Goal: Task Accomplishment & Management: Complete application form

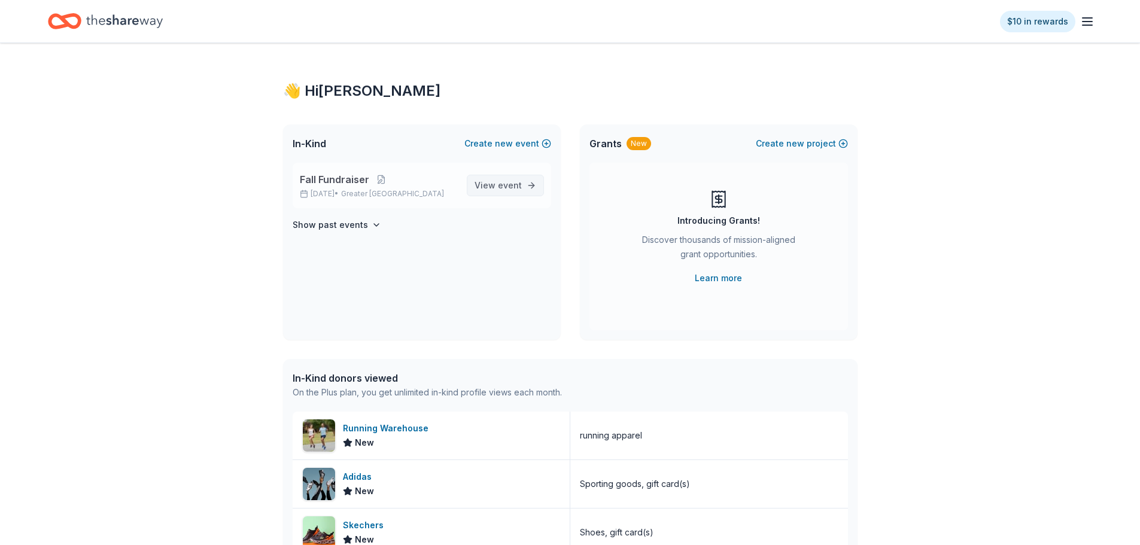
click at [506, 185] on span "event" at bounding box center [510, 185] width 24 height 10
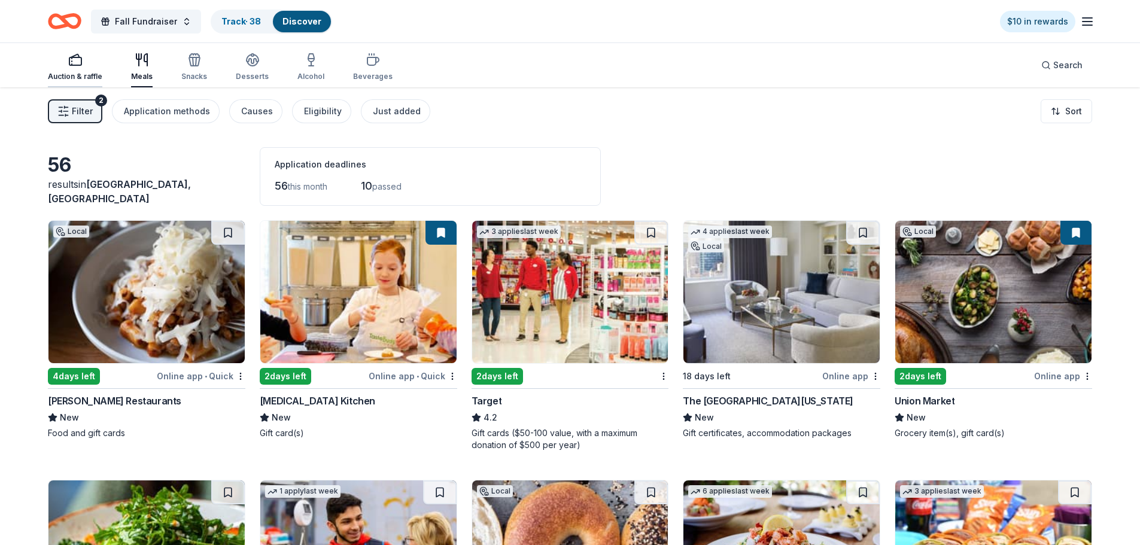
click at [94, 65] on div "button" at bounding box center [75, 60] width 54 height 14
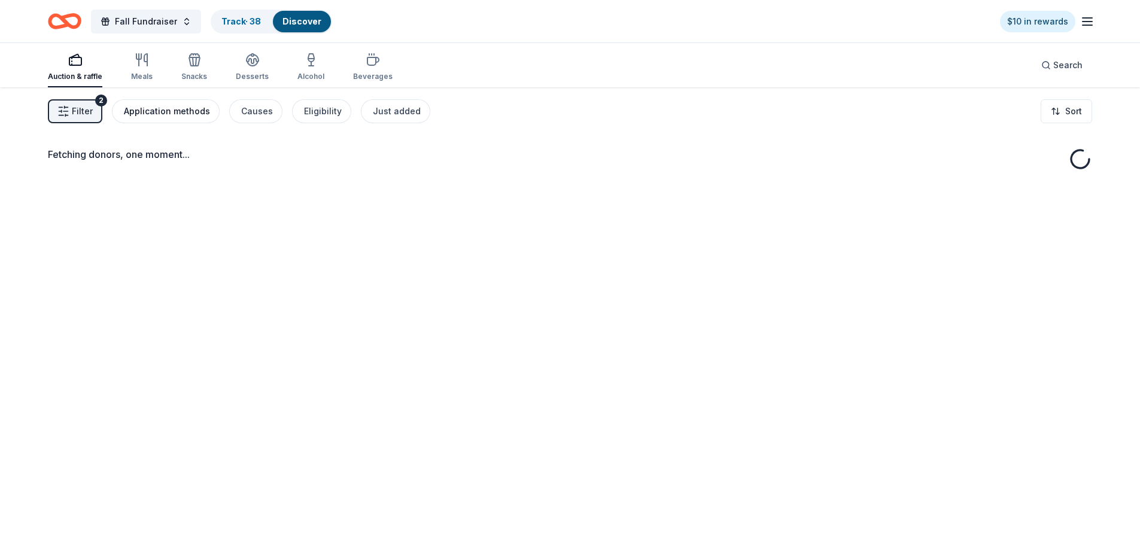
click at [164, 114] on div "Application methods" at bounding box center [167, 111] width 86 height 14
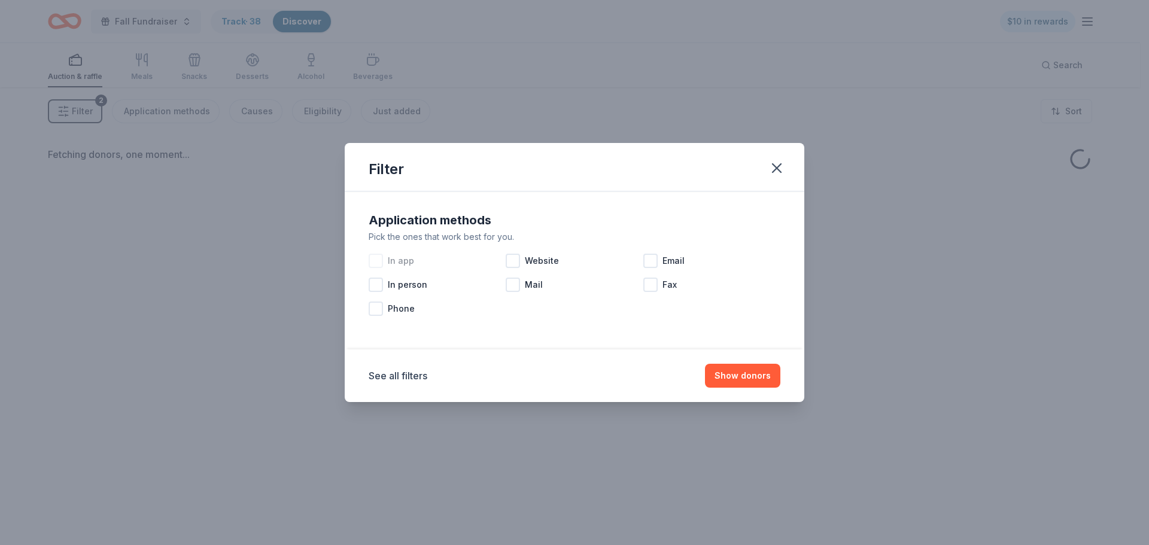
click at [375, 252] on div "In app" at bounding box center [437, 261] width 137 height 24
click at [516, 259] on div at bounding box center [513, 261] width 14 height 14
click at [659, 263] on div "Email" at bounding box center [712, 261] width 137 height 24
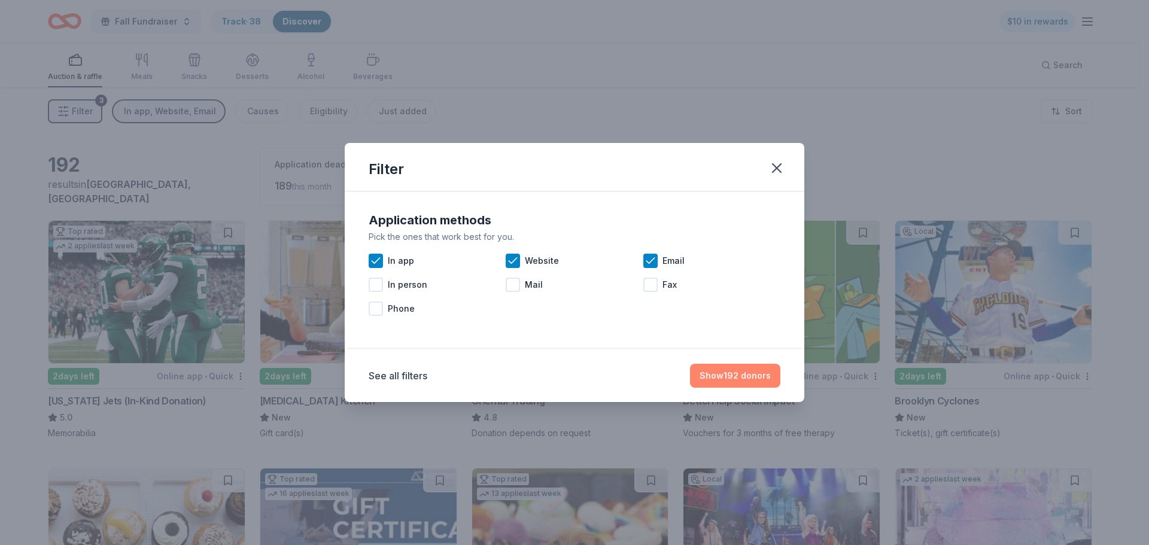
click at [745, 375] on button "Show 192 donors" at bounding box center [735, 376] width 90 height 24
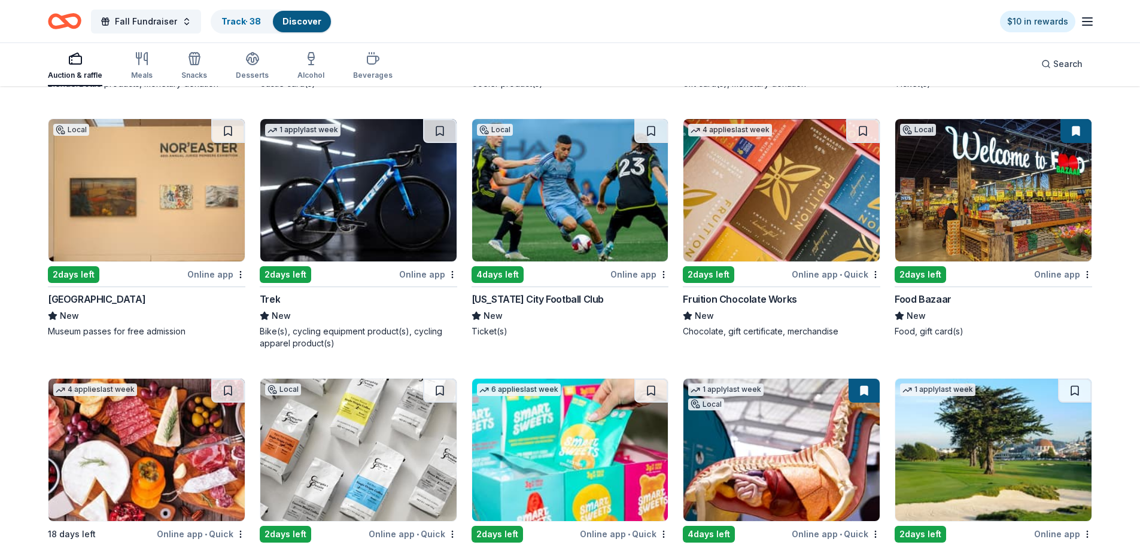
scroll to position [7767, 0]
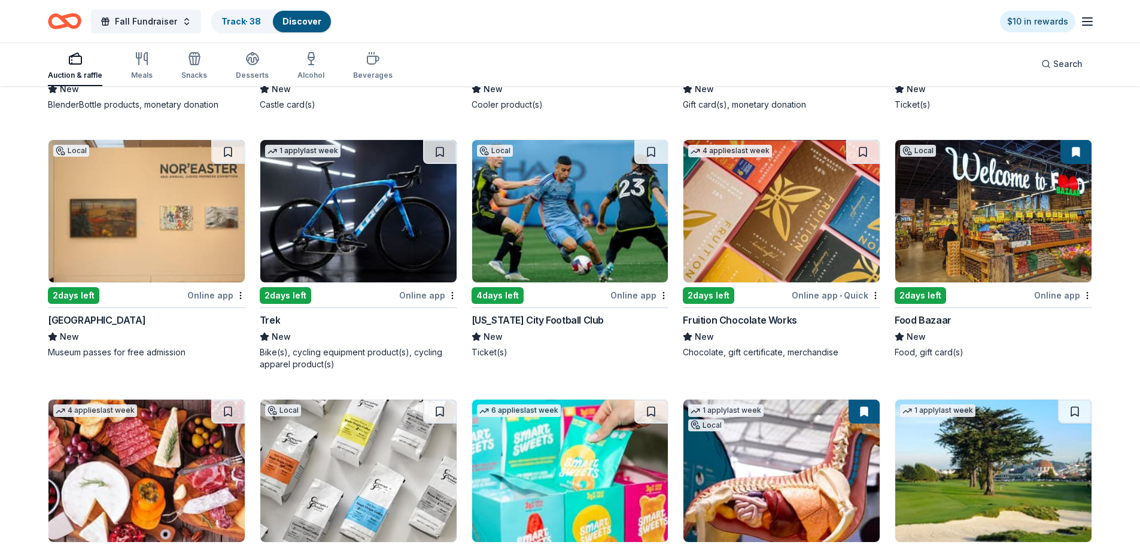
drag, startPoint x: 921, startPoint y: 317, endPoint x: 1128, endPoint y: 326, distance: 208.0
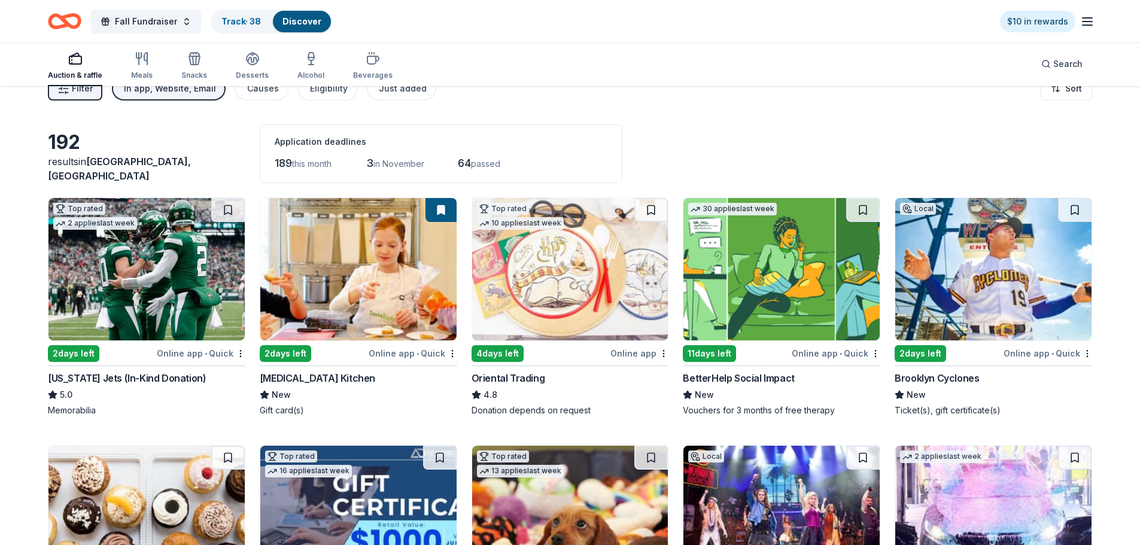
scroll to position [0, 0]
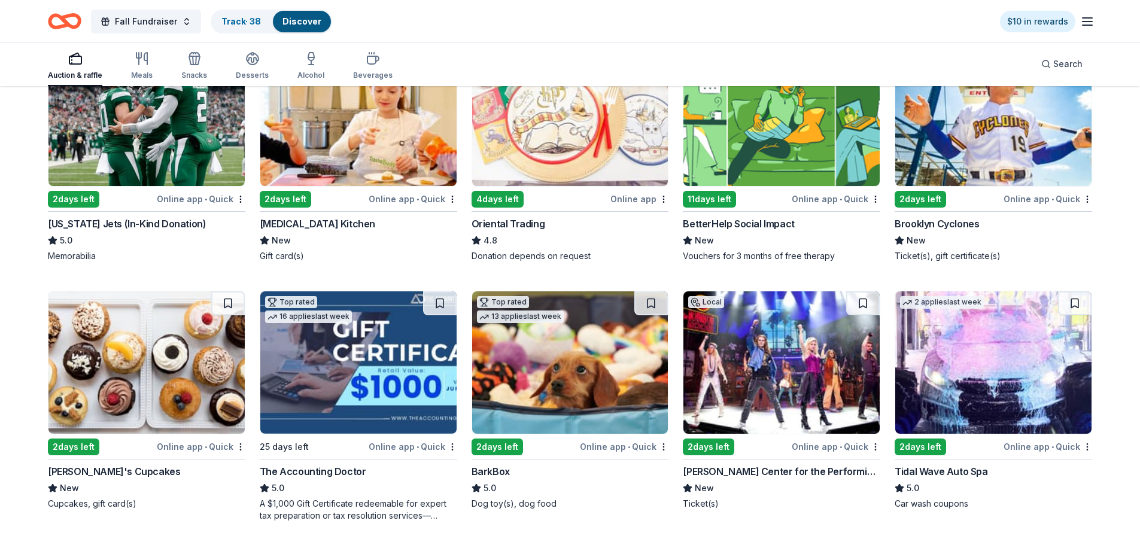
scroll to position [60, 0]
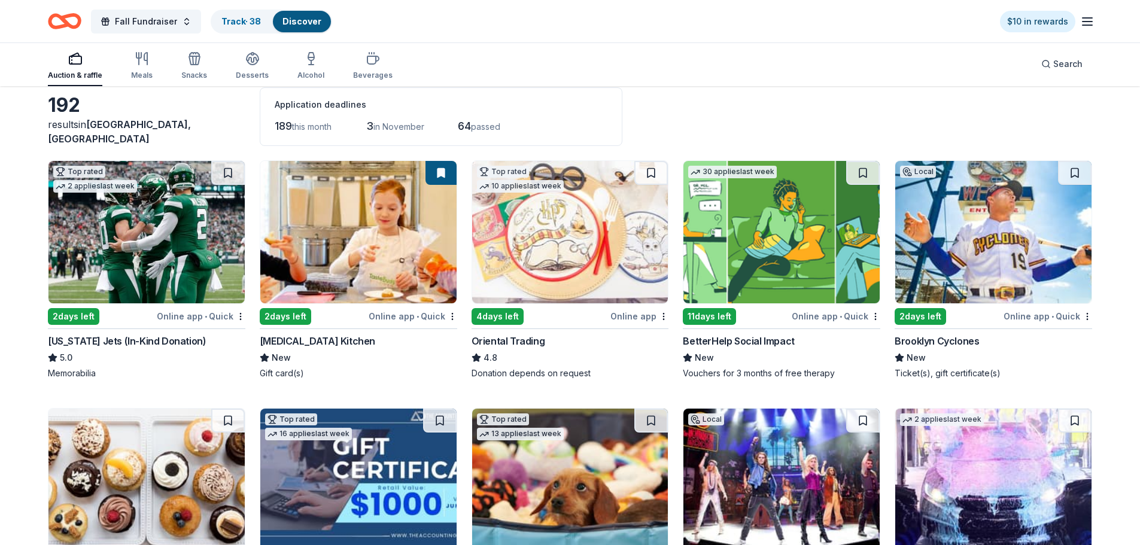
click at [70, 20] on icon "Home" at bounding box center [65, 21] width 34 height 28
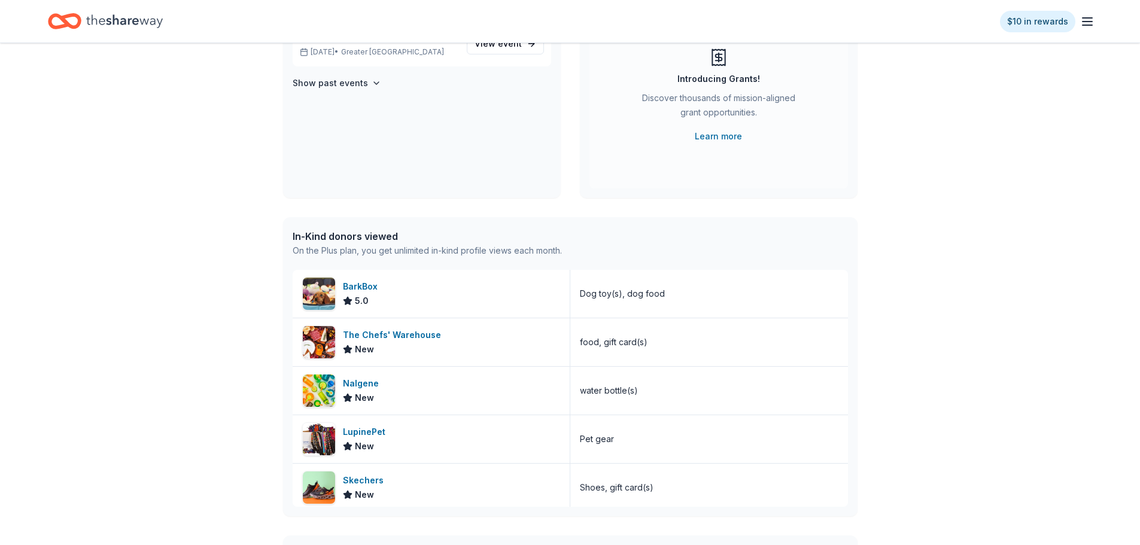
scroll to position [17, 0]
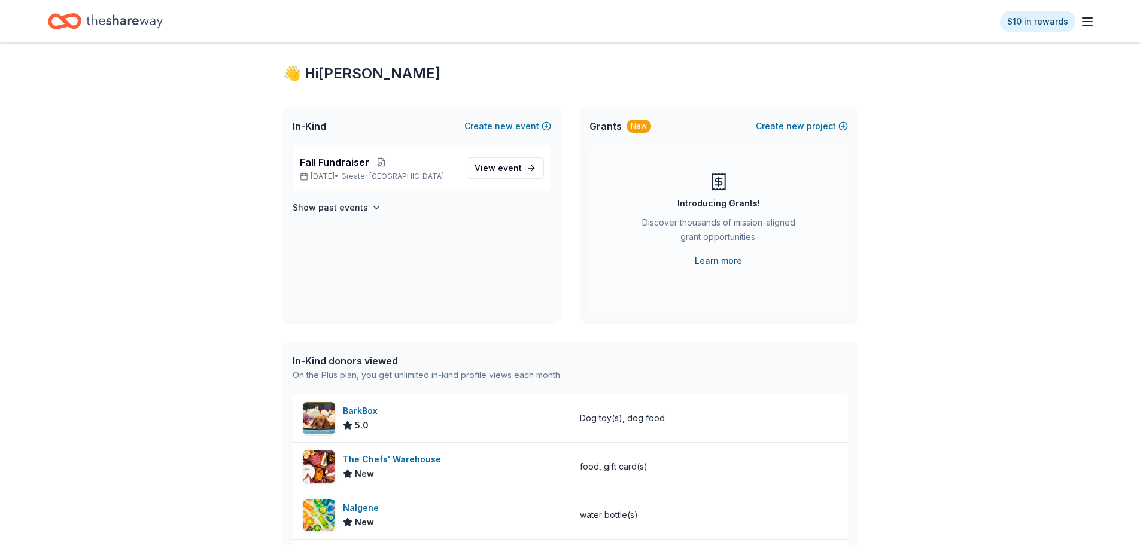
click at [723, 261] on link "Learn more" at bounding box center [718, 261] width 47 height 14
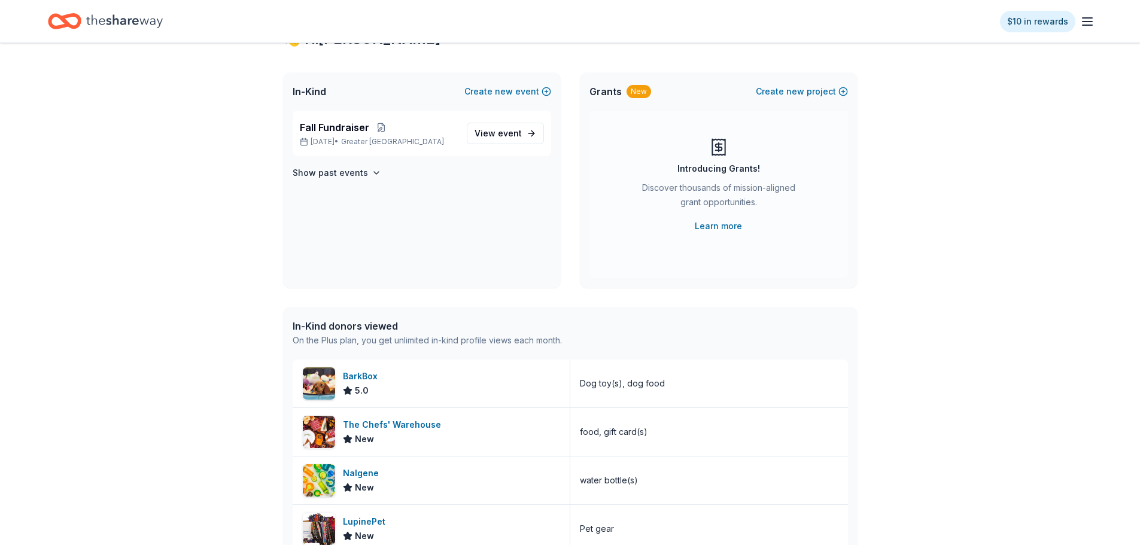
scroll to position [0, 0]
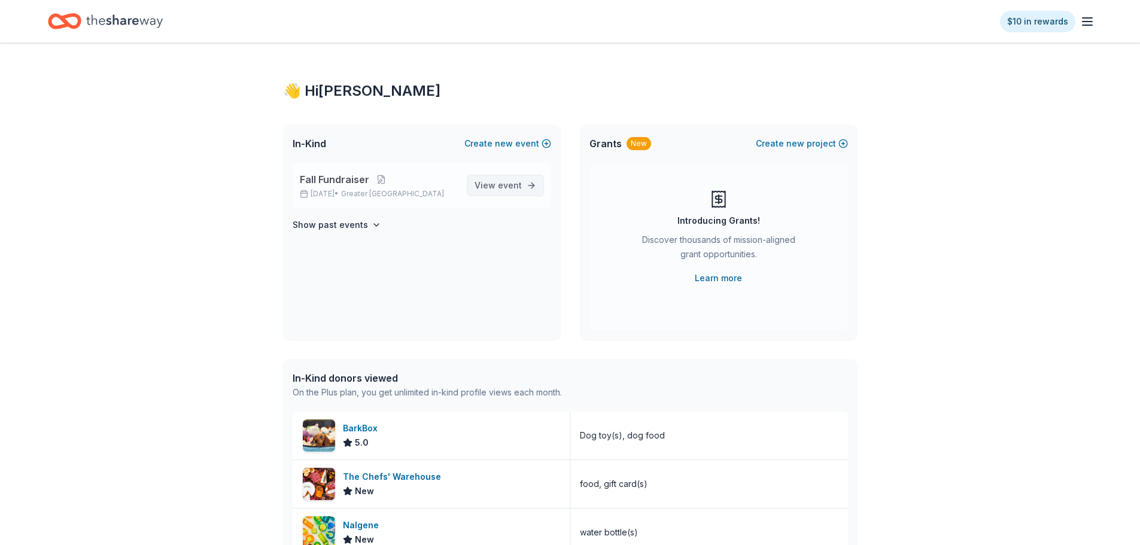
click at [490, 187] on span "View event" at bounding box center [498, 185] width 47 height 14
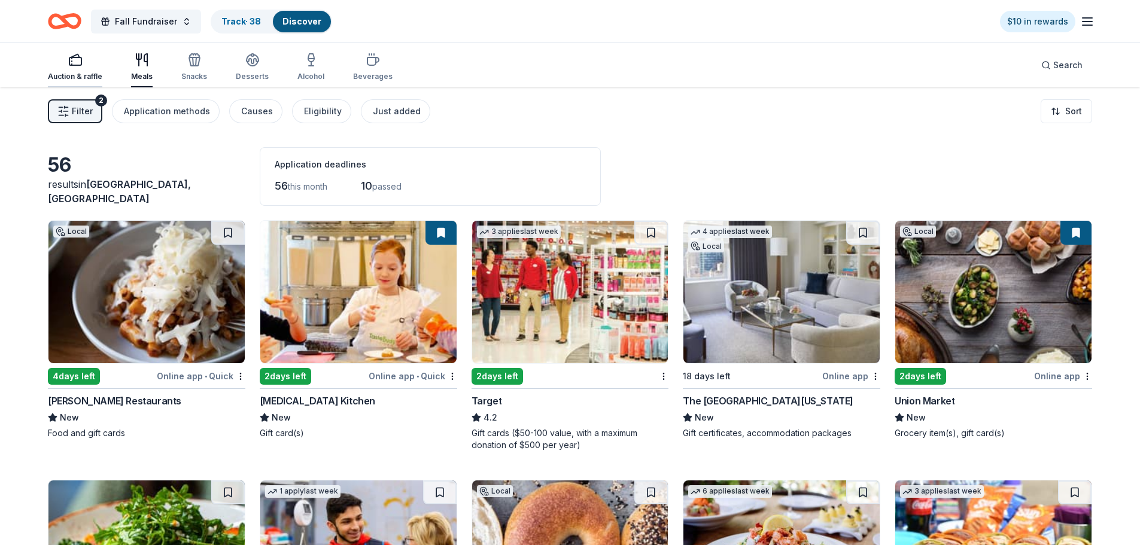
click at [77, 75] on div "Auction & raffle" at bounding box center [75, 77] width 54 height 10
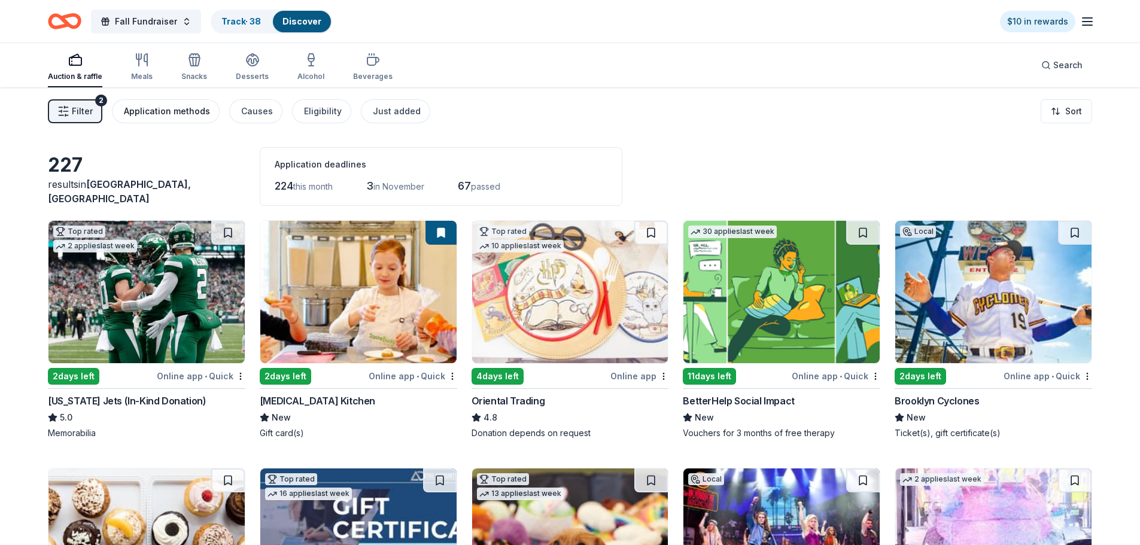
click at [172, 114] on div "Application methods" at bounding box center [167, 111] width 86 height 14
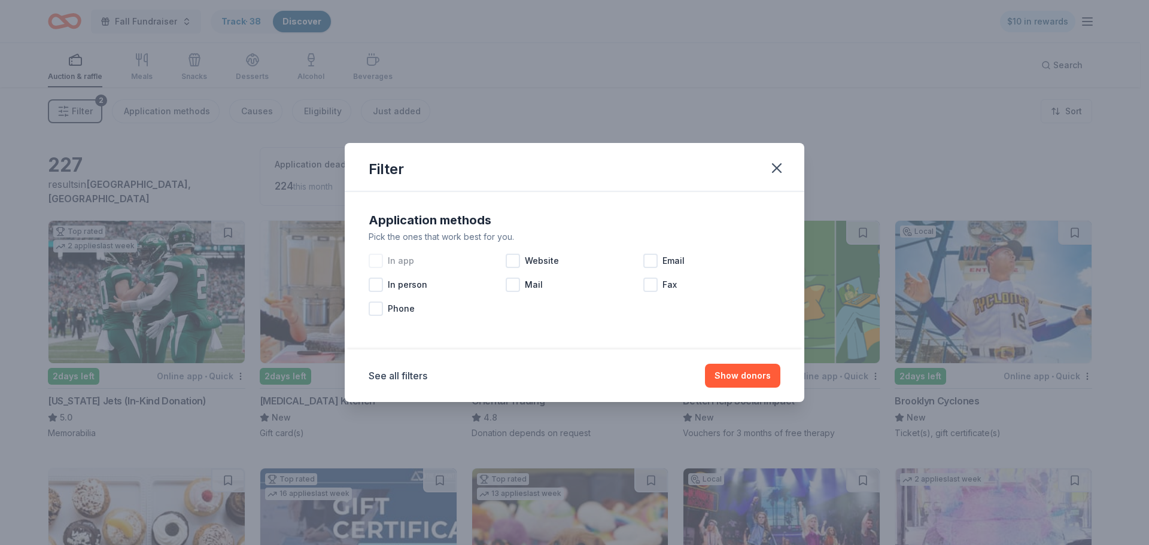
click at [381, 260] on div at bounding box center [376, 261] width 14 height 14
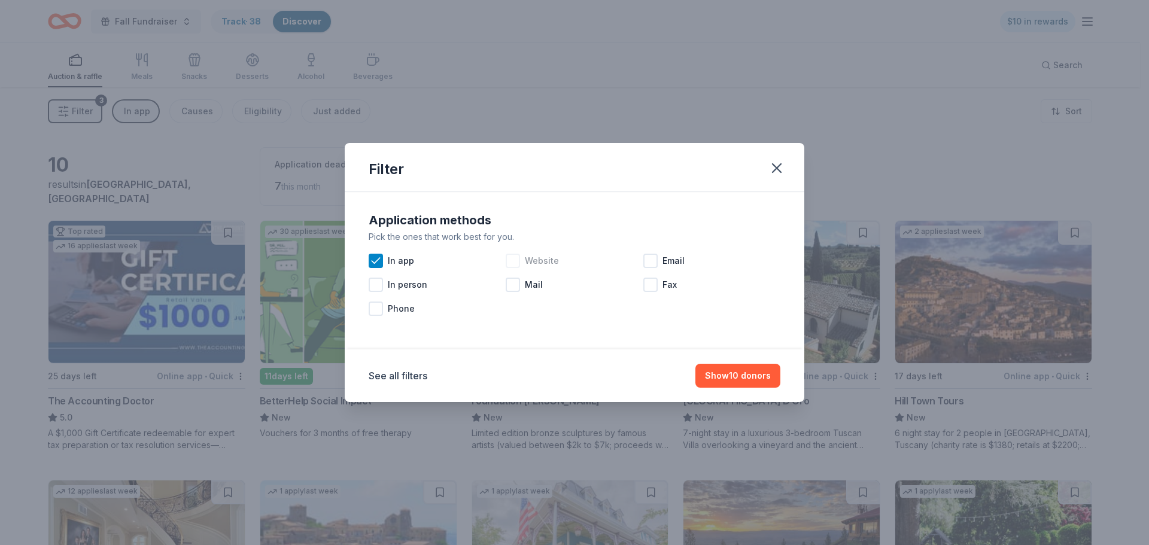
click at [514, 262] on div at bounding box center [513, 261] width 14 height 14
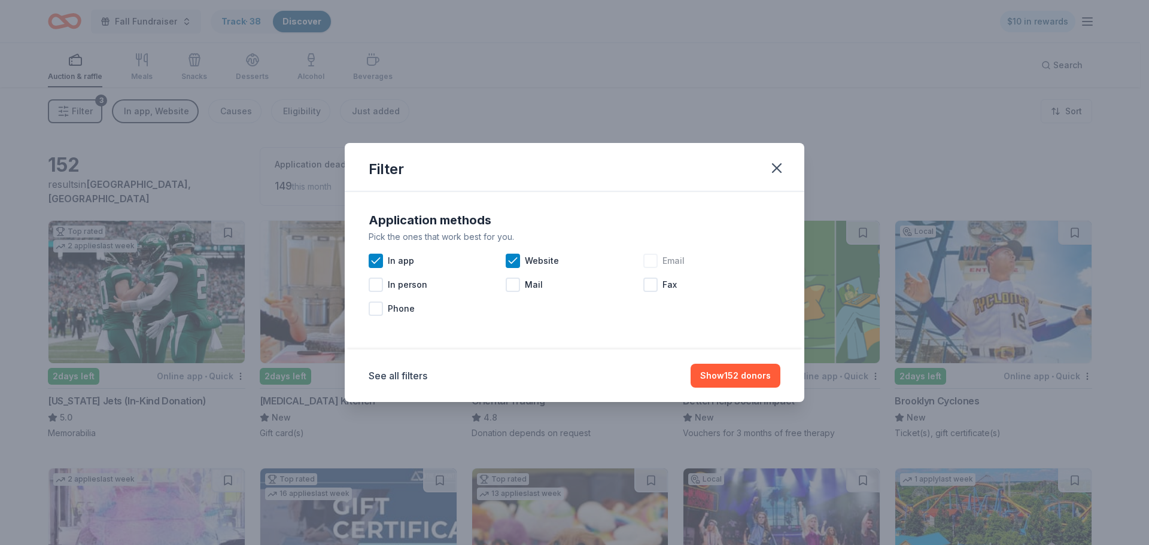
click at [654, 263] on div at bounding box center [651, 261] width 14 height 14
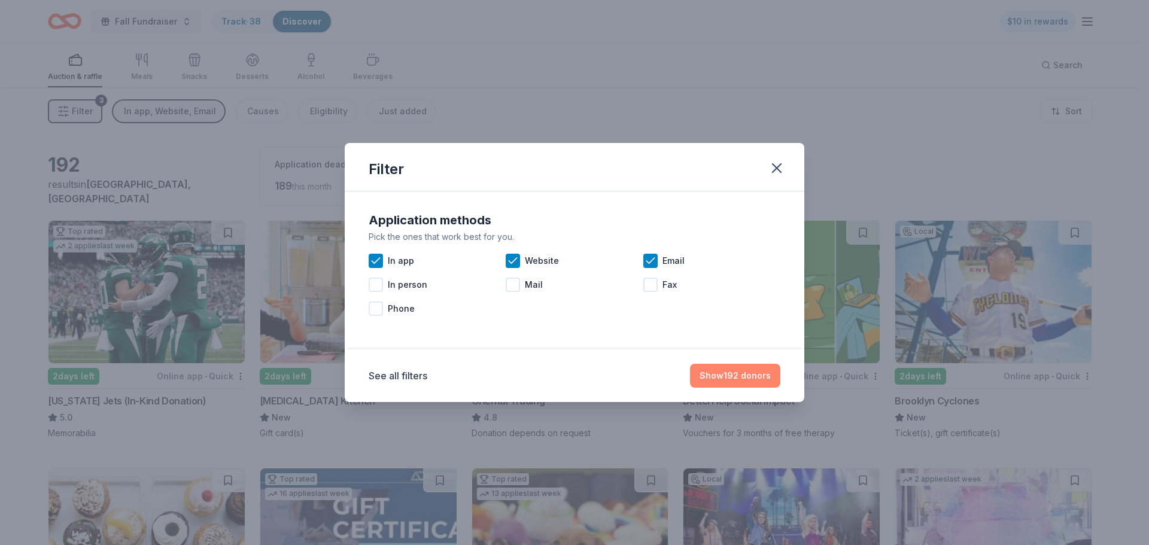
click at [747, 379] on button "Show 192 donors" at bounding box center [735, 376] width 90 height 24
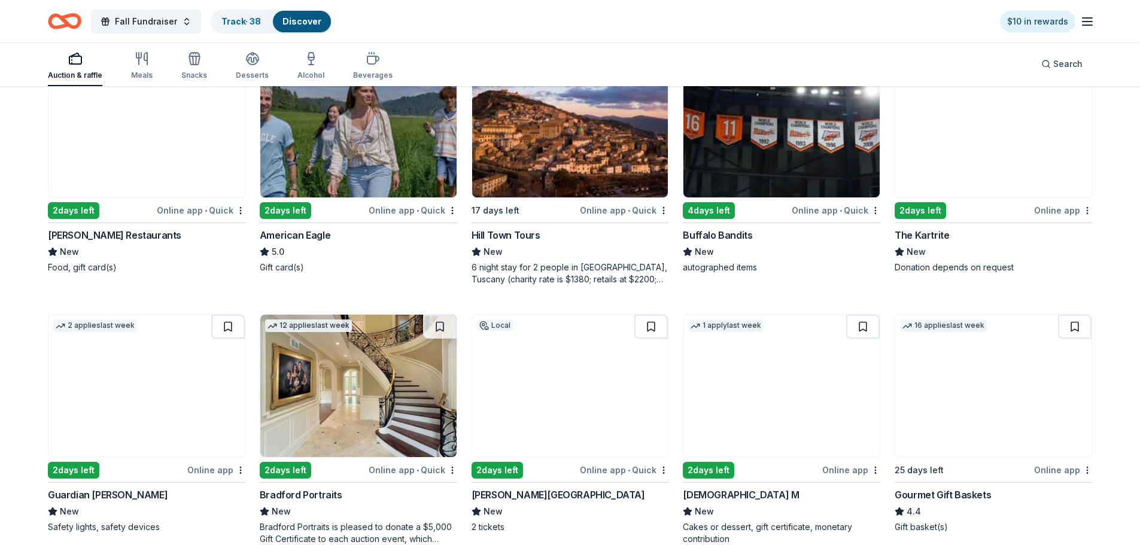
scroll to position [1736, 0]
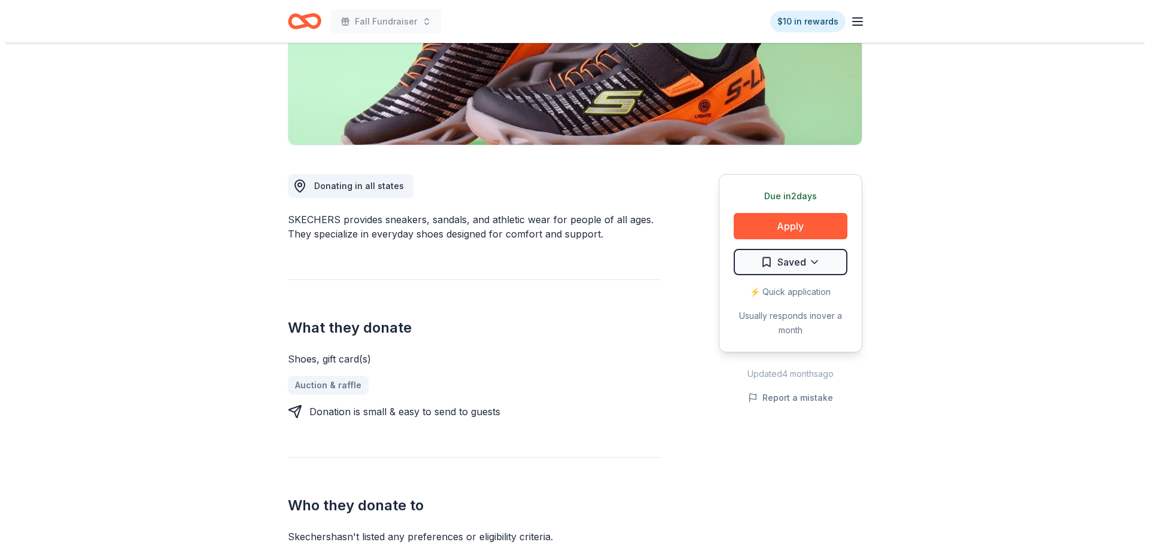
scroll to position [239, 0]
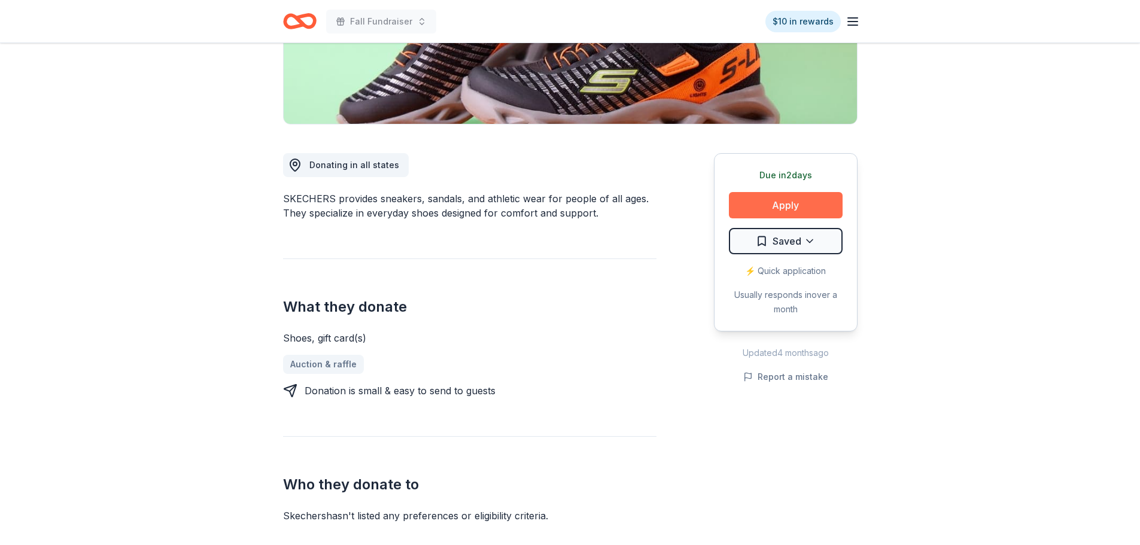
click at [750, 210] on button "Apply" at bounding box center [786, 205] width 114 height 26
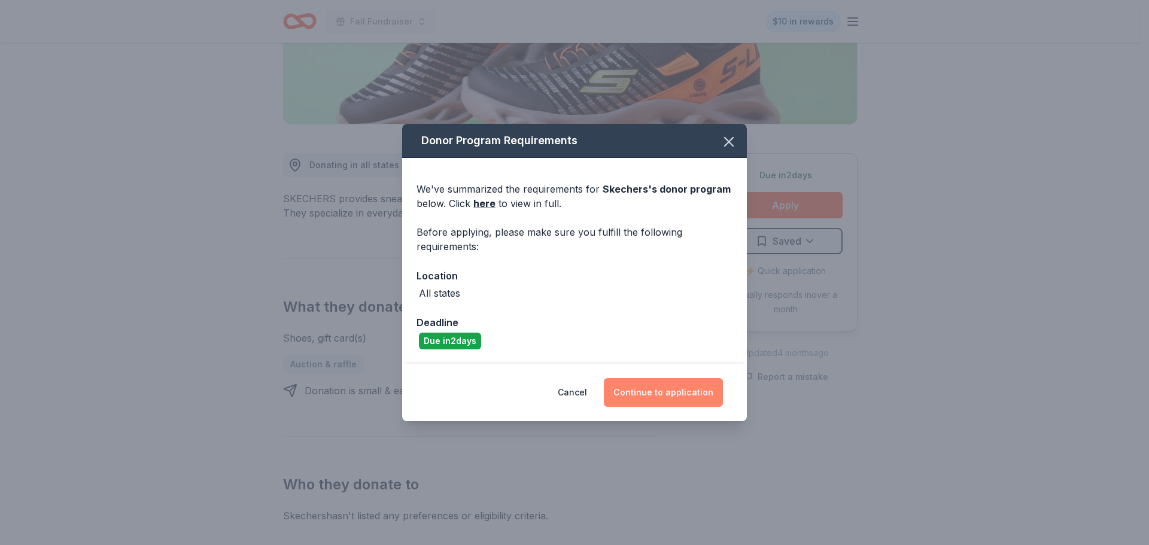
click at [674, 396] on button "Continue to application" at bounding box center [663, 392] width 119 height 29
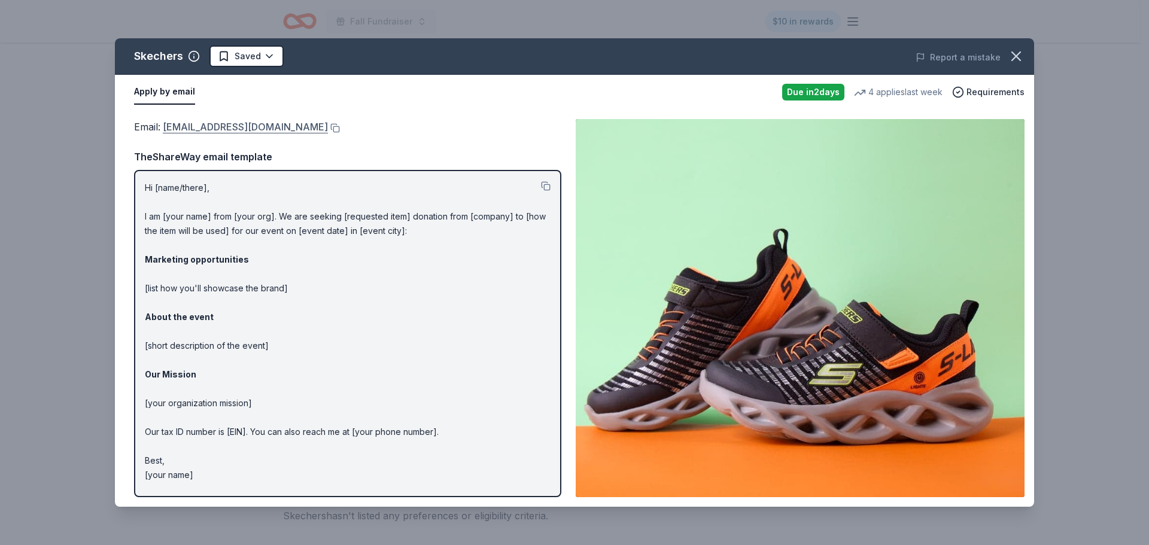
click at [268, 121] on link "foundation@skechers.com" at bounding box center [245, 127] width 165 height 16
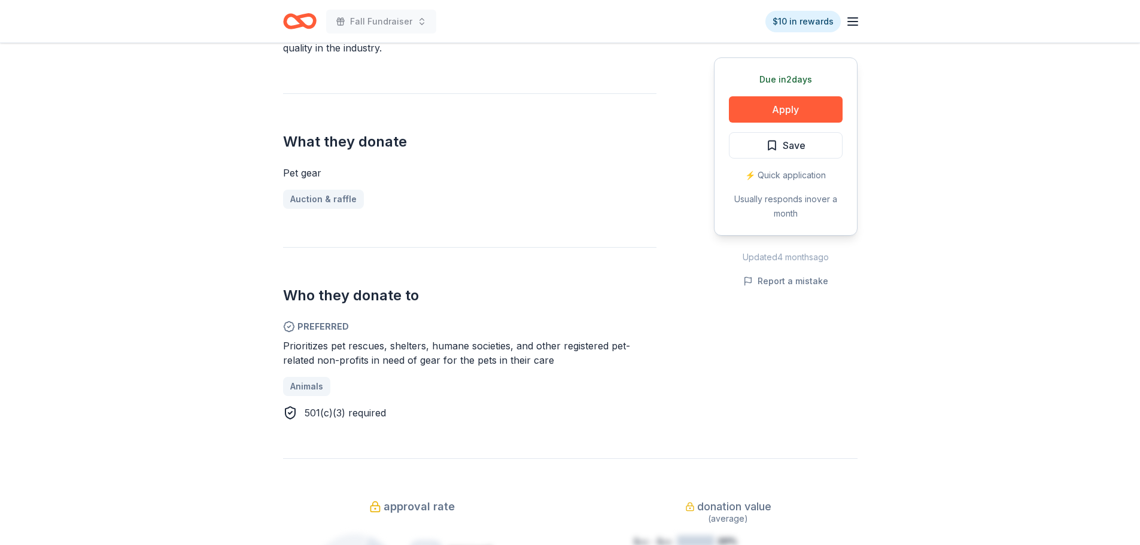
scroll to position [359, 0]
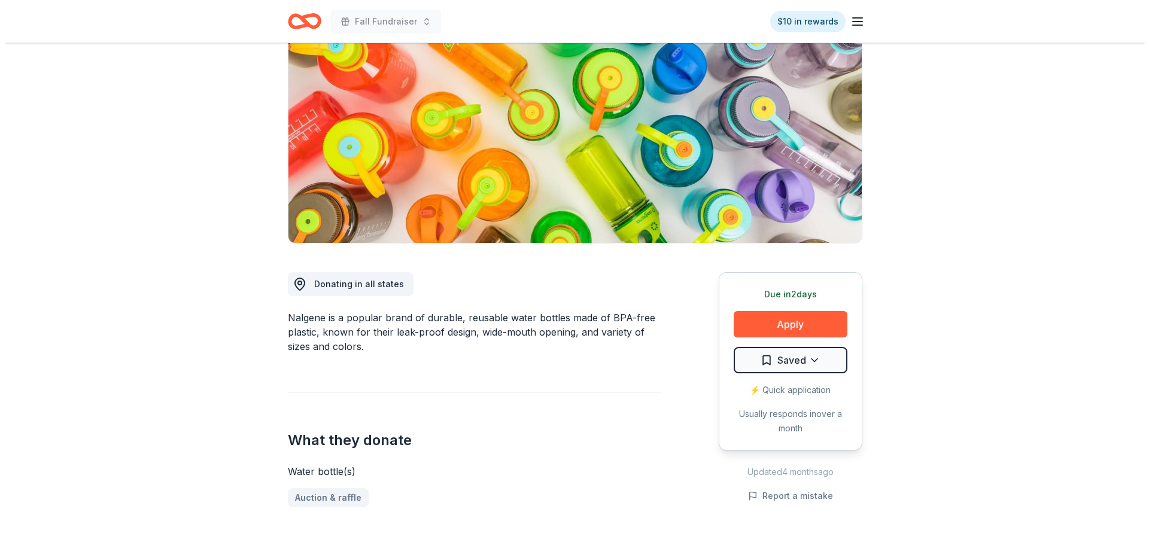
scroll to position [120, 0]
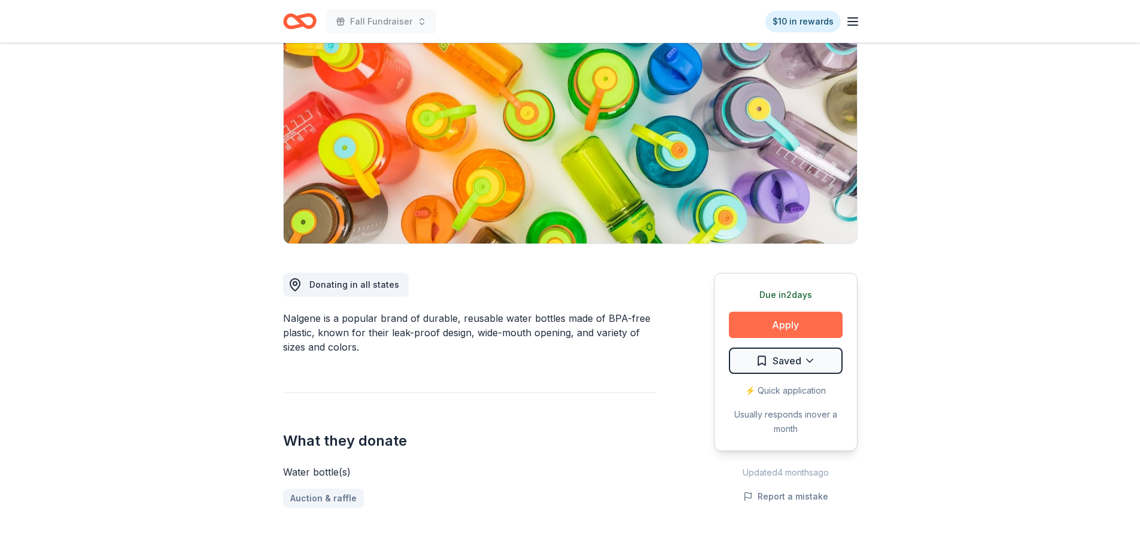
click at [824, 319] on button "Apply" at bounding box center [786, 325] width 114 height 26
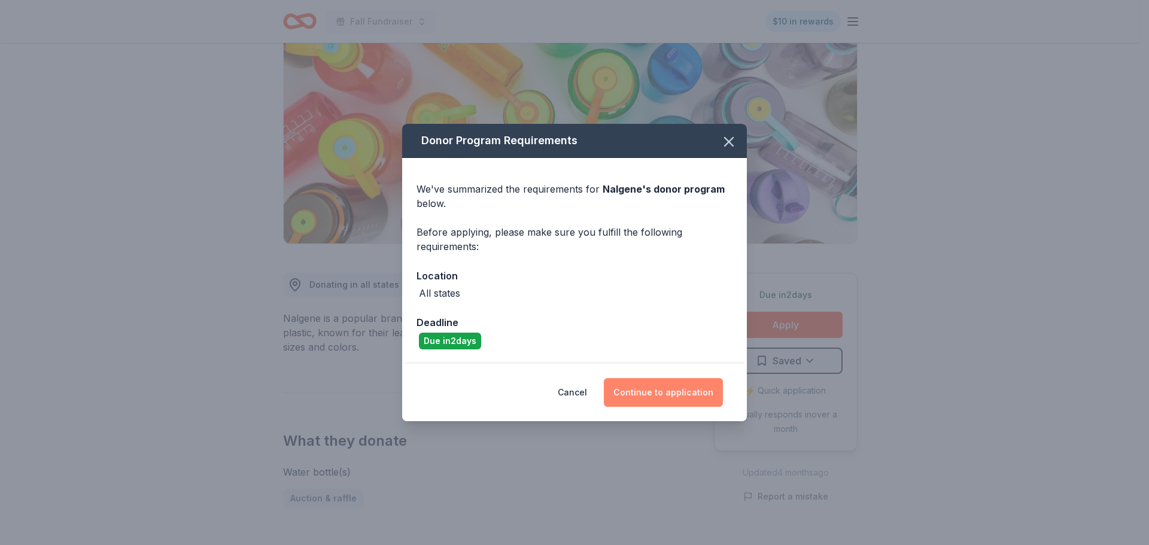
click at [681, 391] on button "Continue to application" at bounding box center [663, 392] width 119 height 29
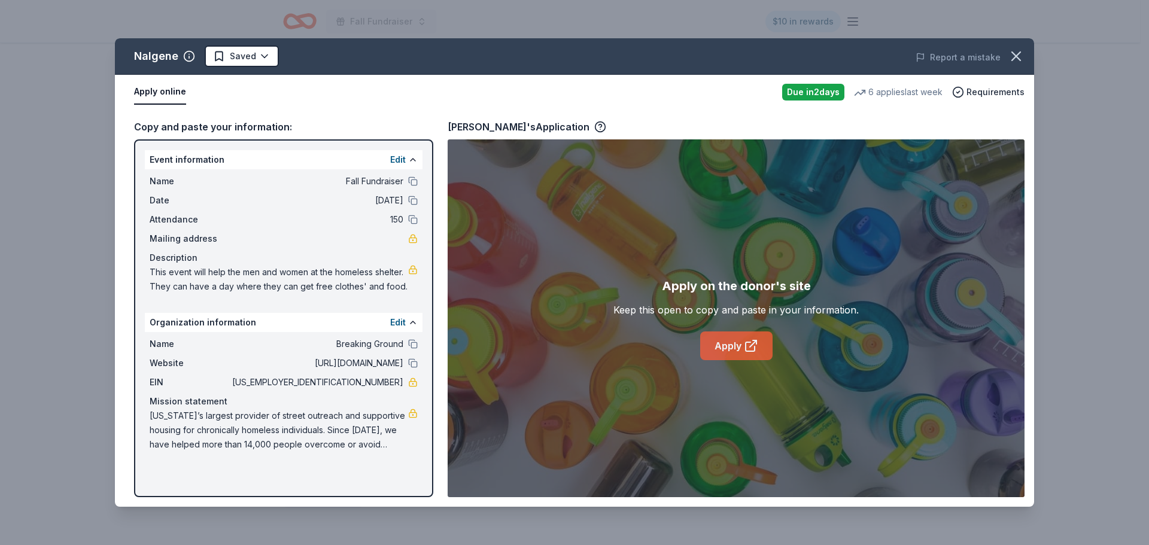
click at [733, 339] on link "Apply" at bounding box center [736, 346] width 72 height 29
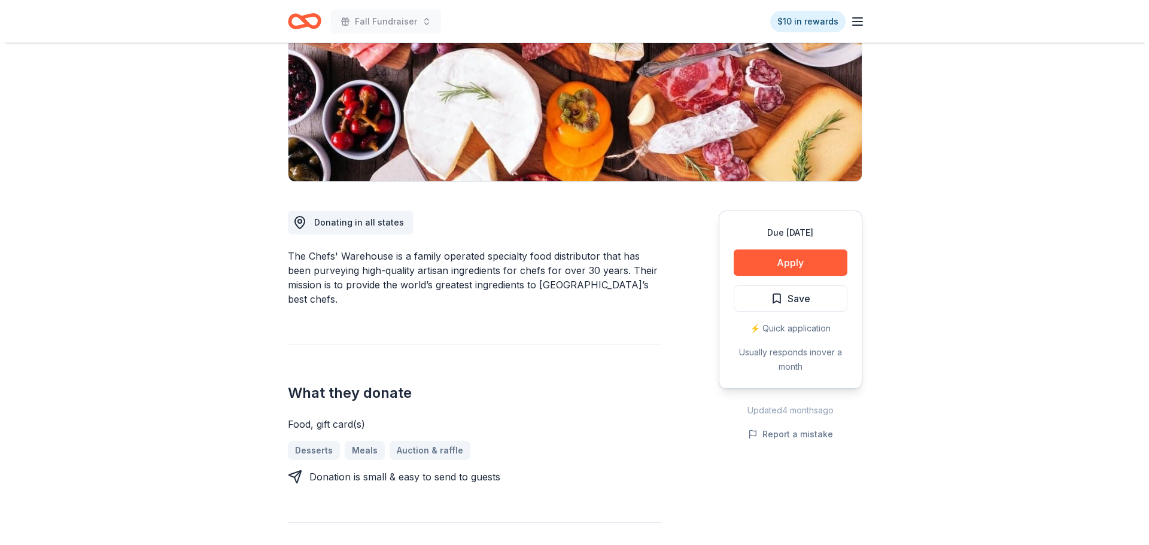
scroll to position [180, 0]
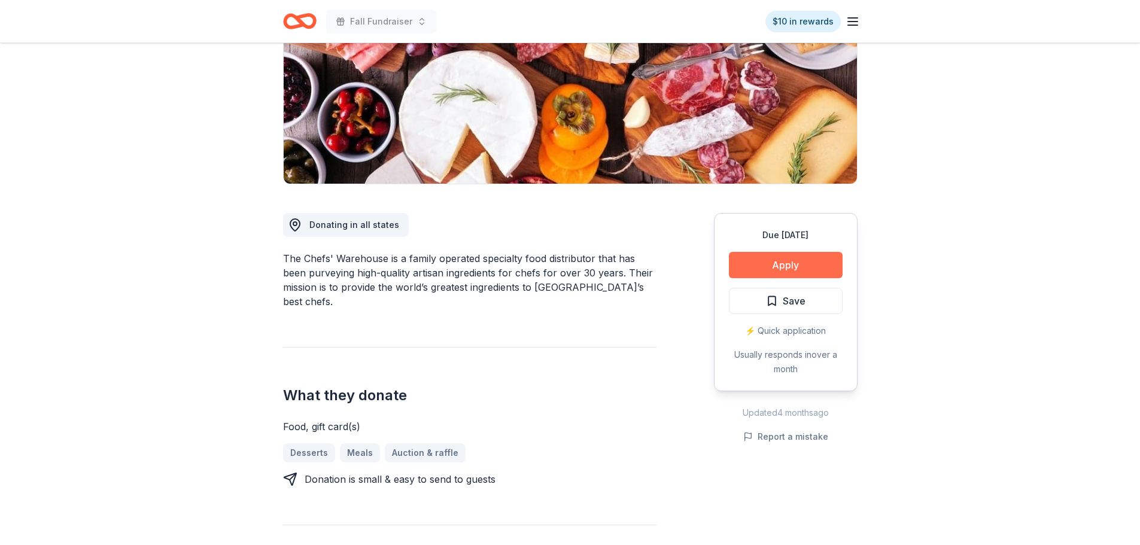
click at [757, 262] on button "Apply" at bounding box center [786, 265] width 114 height 26
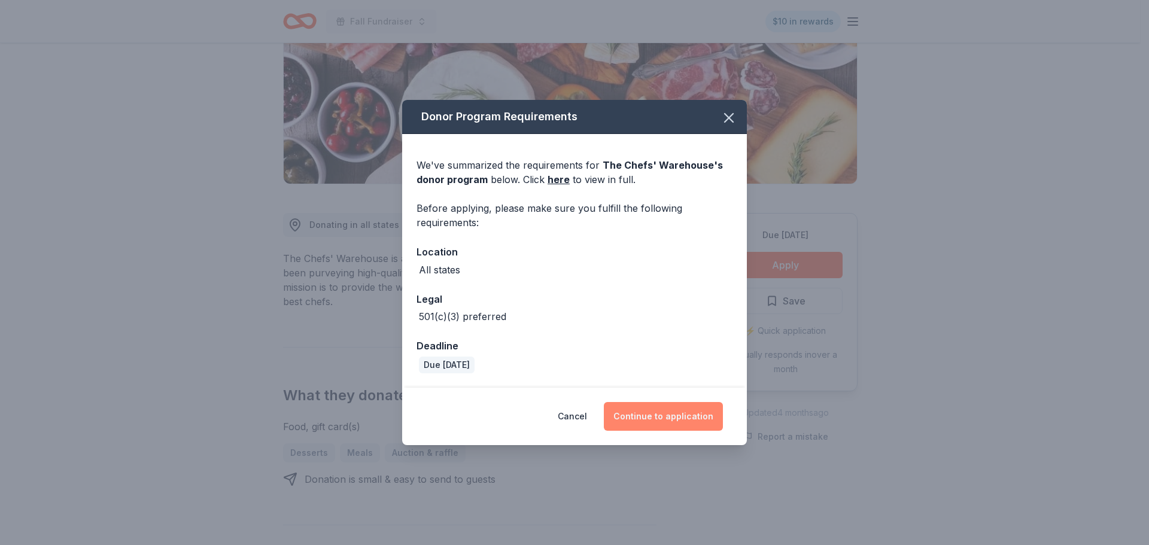
click at [660, 409] on button "Continue to application" at bounding box center [663, 416] width 119 height 29
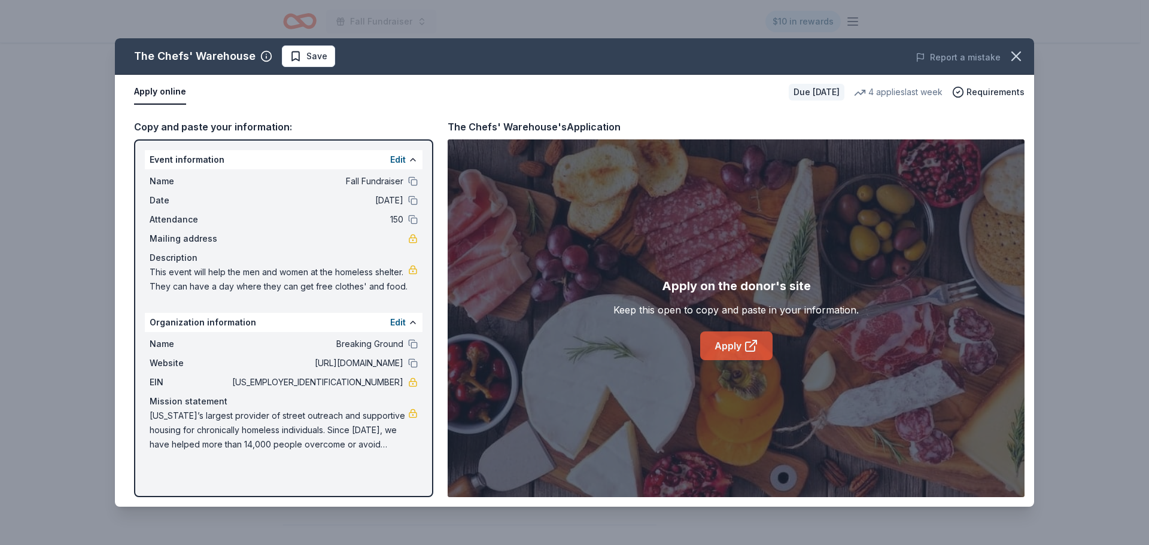
click at [753, 347] on icon at bounding box center [751, 346] width 14 height 14
click at [727, 347] on link "Apply" at bounding box center [736, 346] width 72 height 29
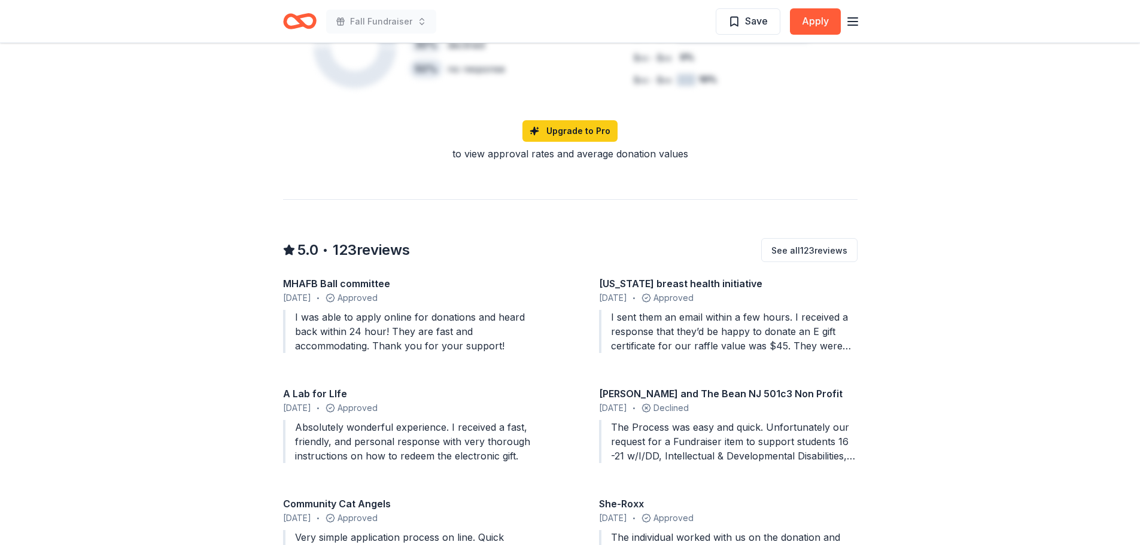
scroll to position [1078, 0]
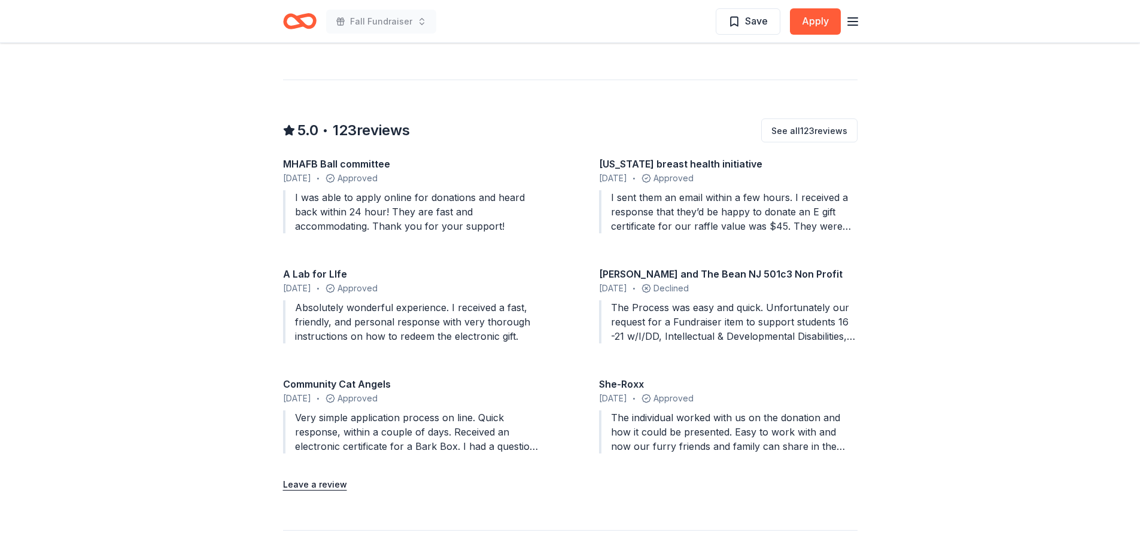
click at [747, 333] on div "The Process was easy and quick. Unfortunately our request for a Fundraiser item…" at bounding box center [728, 322] width 259 height 43
click at [747, 265] on div "MHAFB Ball committee August 2025 • Approved I was able to apply online for dona…" at bounding box center [570, 308] width 575 height 302
click at [747, 274] on div "Ethan and The Bean NJ 501c3 Non Profit" at bounding box center [728, 274] width 259 height 14
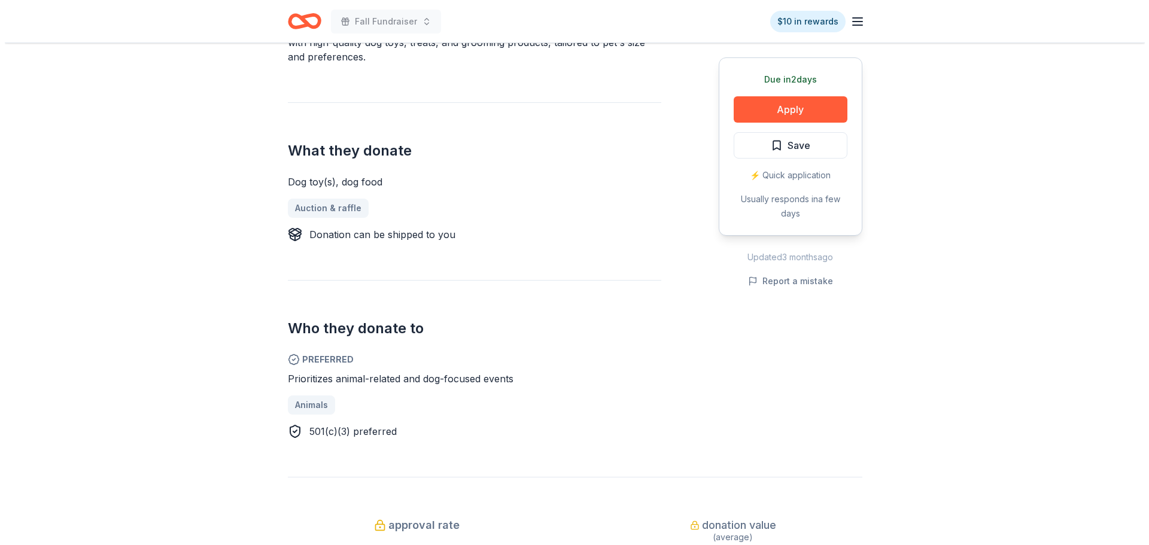
scroll to position [299, 0]
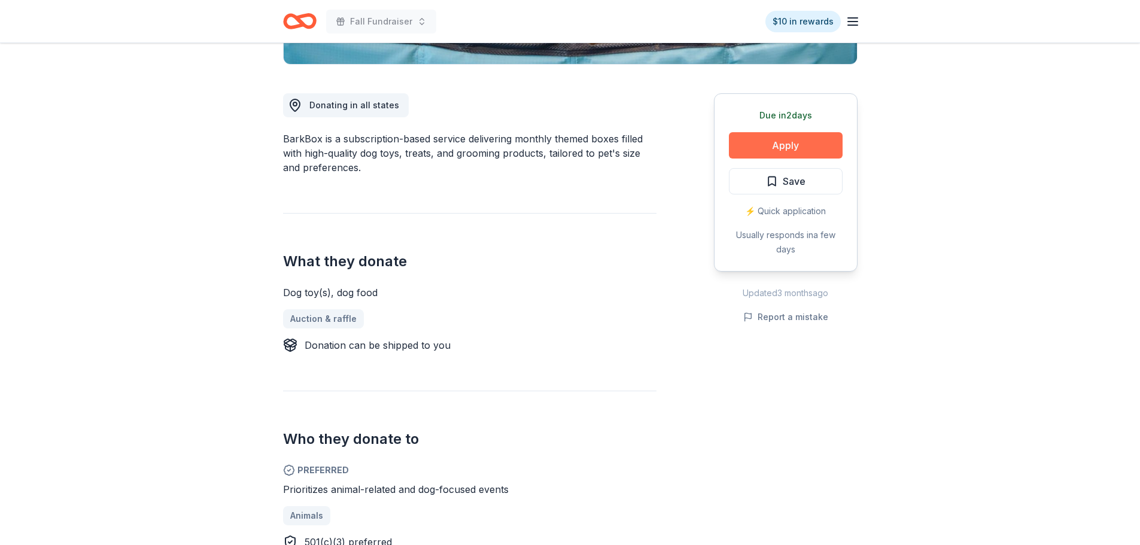
click at [809, 146] on button "Apply" at bounding box center [786, 145] width 114 height 26
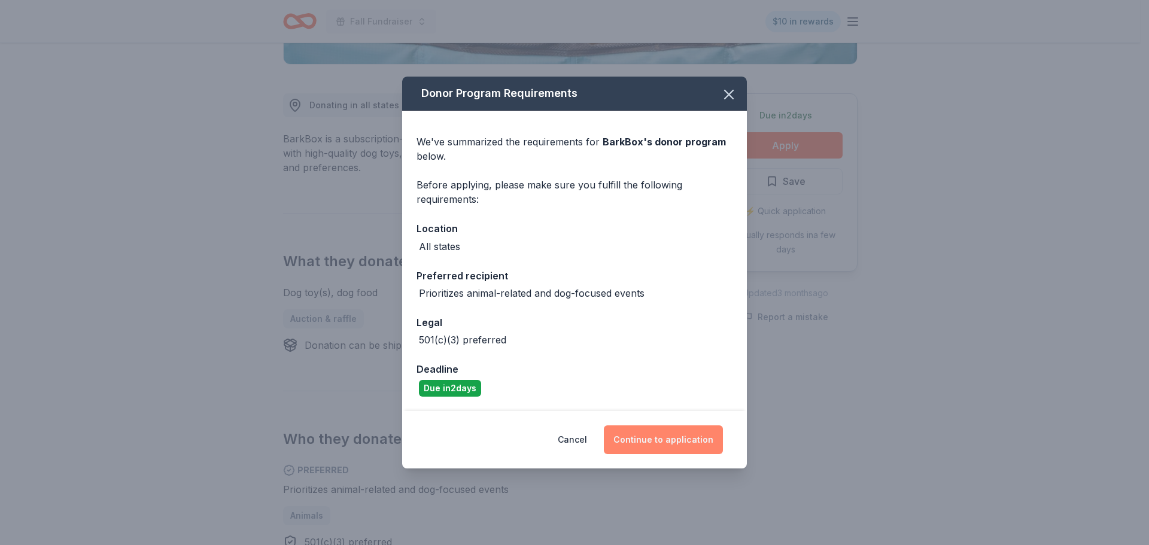
click at [671, 442] on button "Continue to application" at bounding box center [663, 440] width 119 height 29
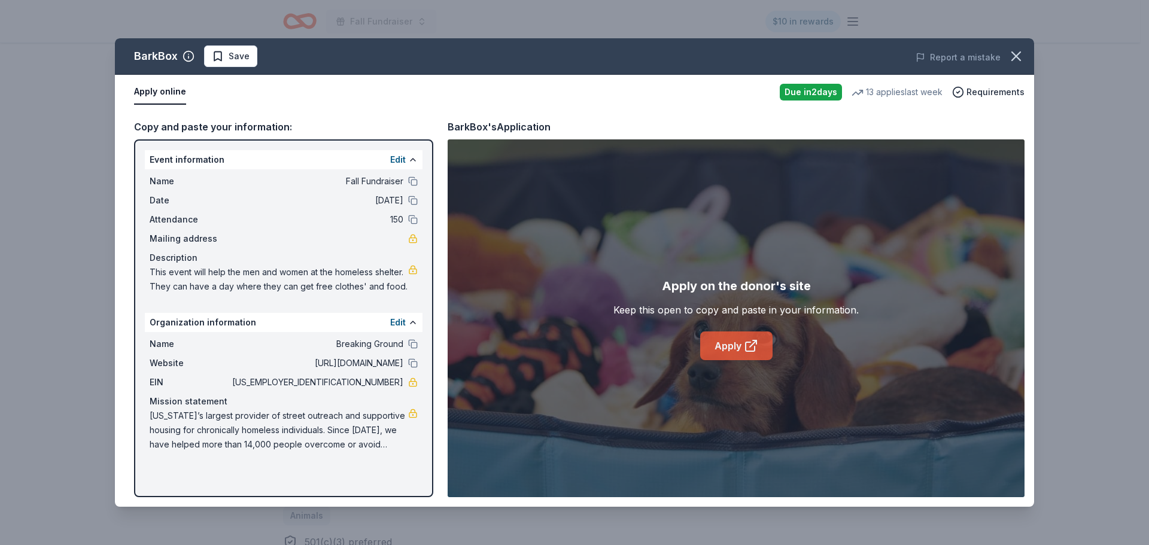
click at [741, 348] on link "Apply" at bounding box center [736, 346] width 72 height 29
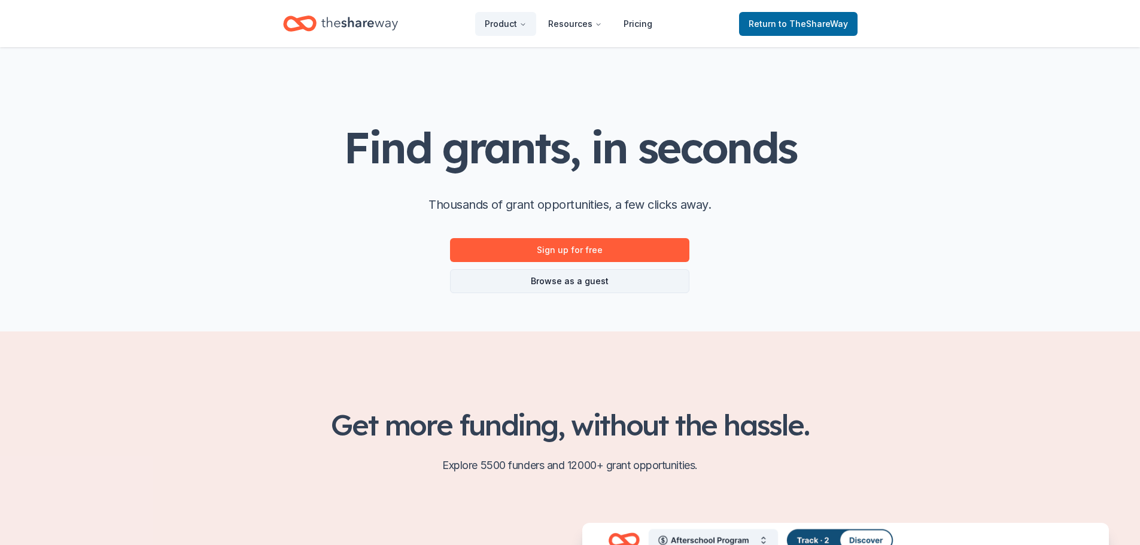
click at [571, 287] on link "Browse as a guest" at bounding box center [569, 281] width 239 height 24
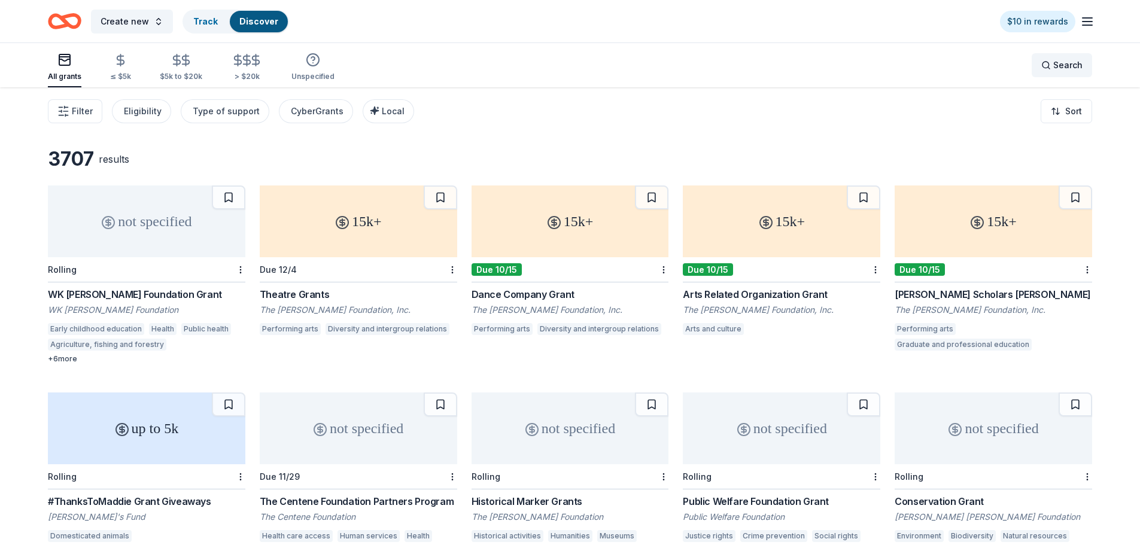
click at [1064, 67] on span "Search" at bounding box center [1068, 65] width 29 height 14
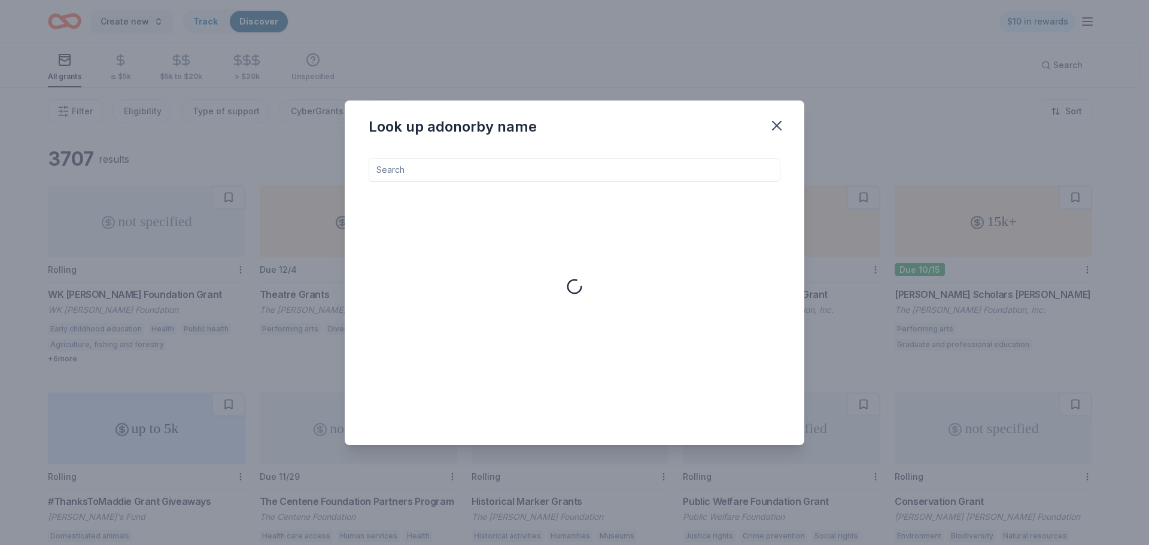
click at [641, 170] on input at bounding box center [575, 170] width 412 height 24
type input "homeless"
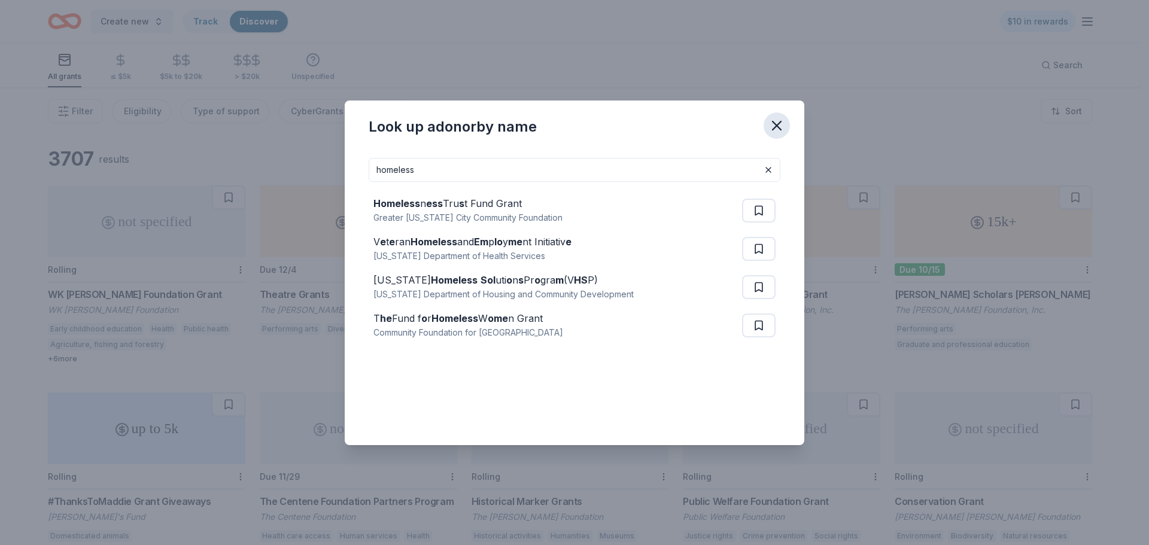
click at [780, 122] on icon "button" at bounding box center [777, 126] width 8 height 8
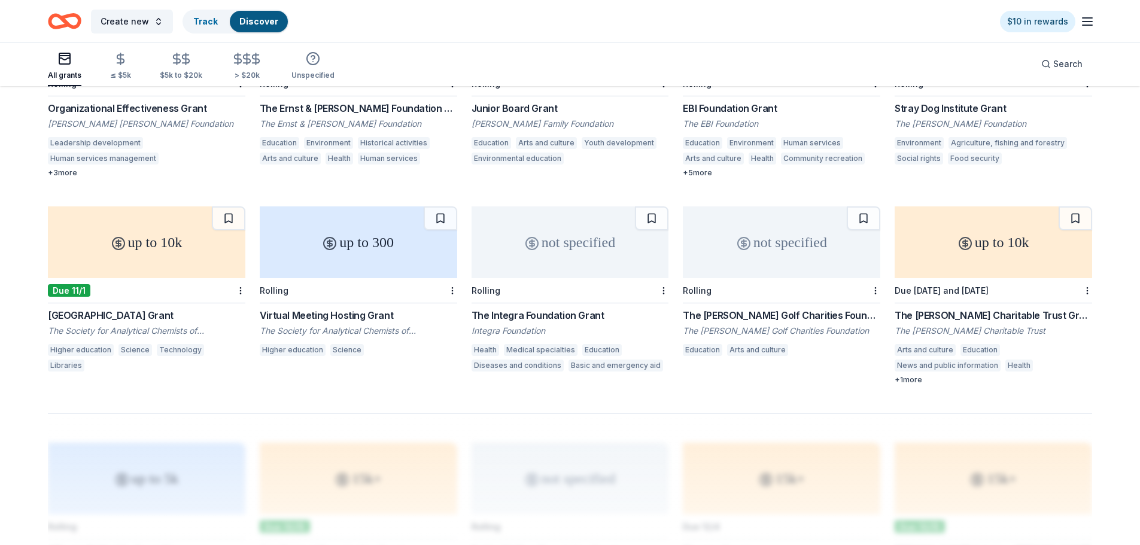
scroll to position [471, 0]
